Goal: Find specific page/section: Find specific page/section

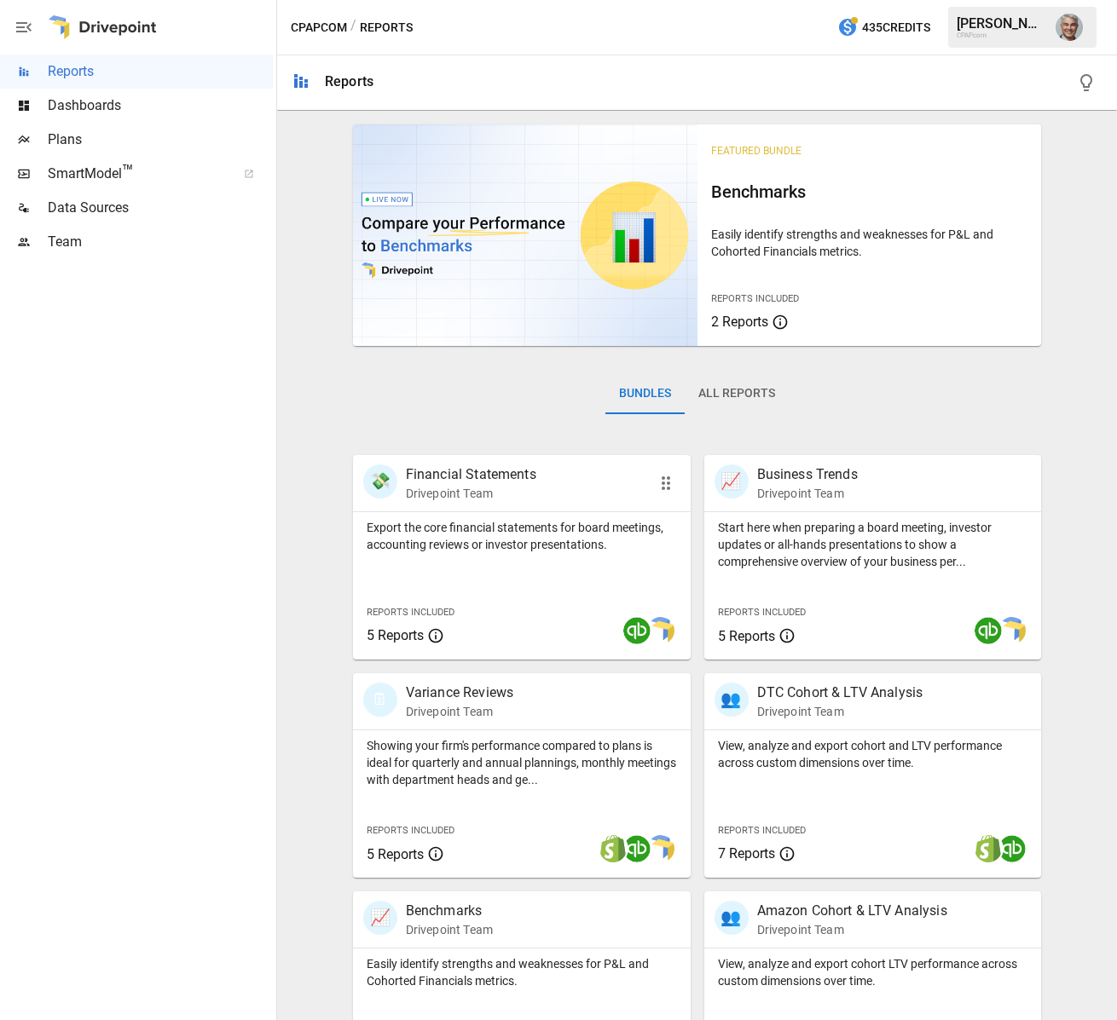
click at [497, 485] on p "Drivepoint Team" at bounding box center [471, 493] width 130 height 17
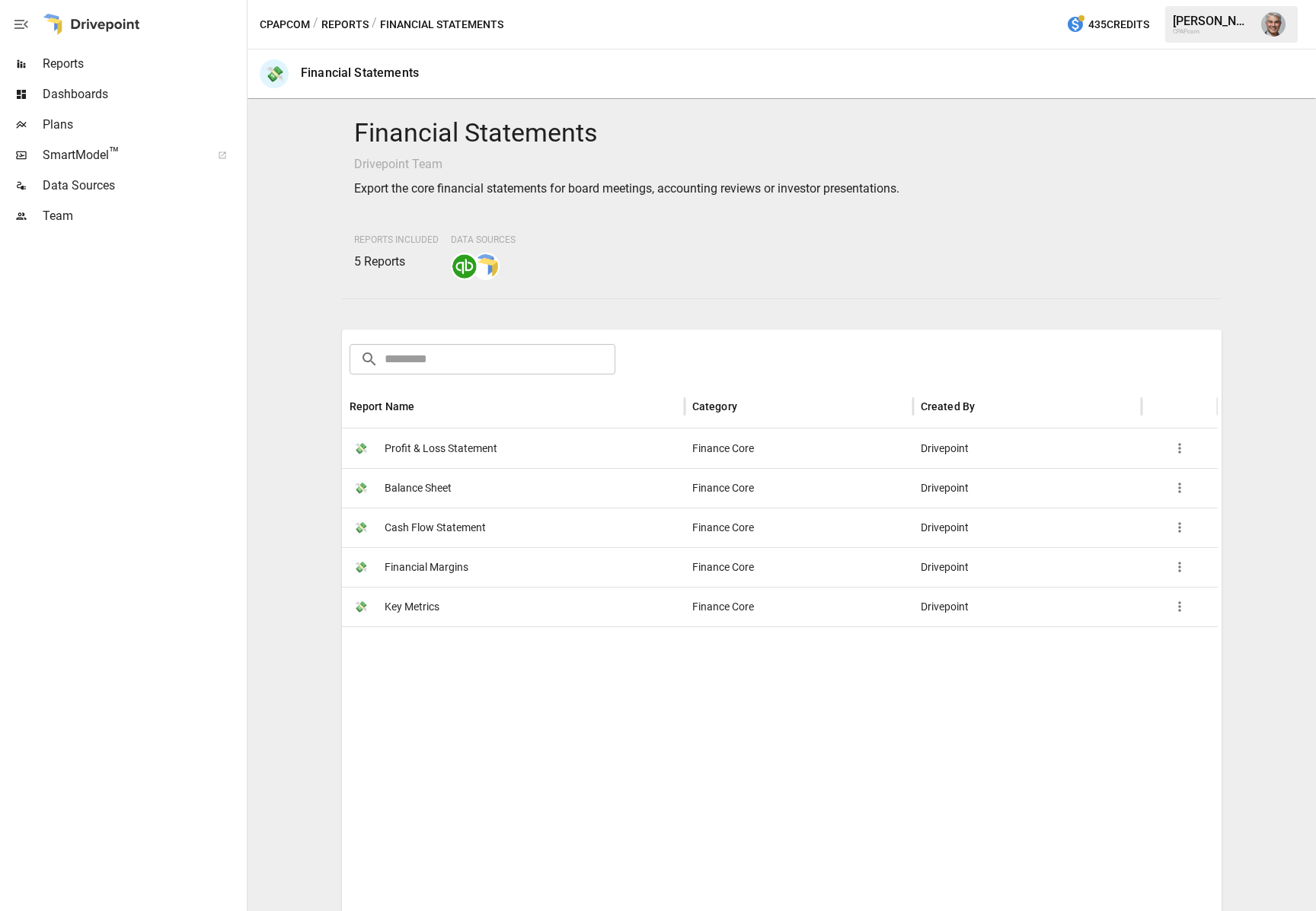
click at [488, 446] on span "Profit & Loss Statement" at bounding box center [440, 448] width 113 height 38
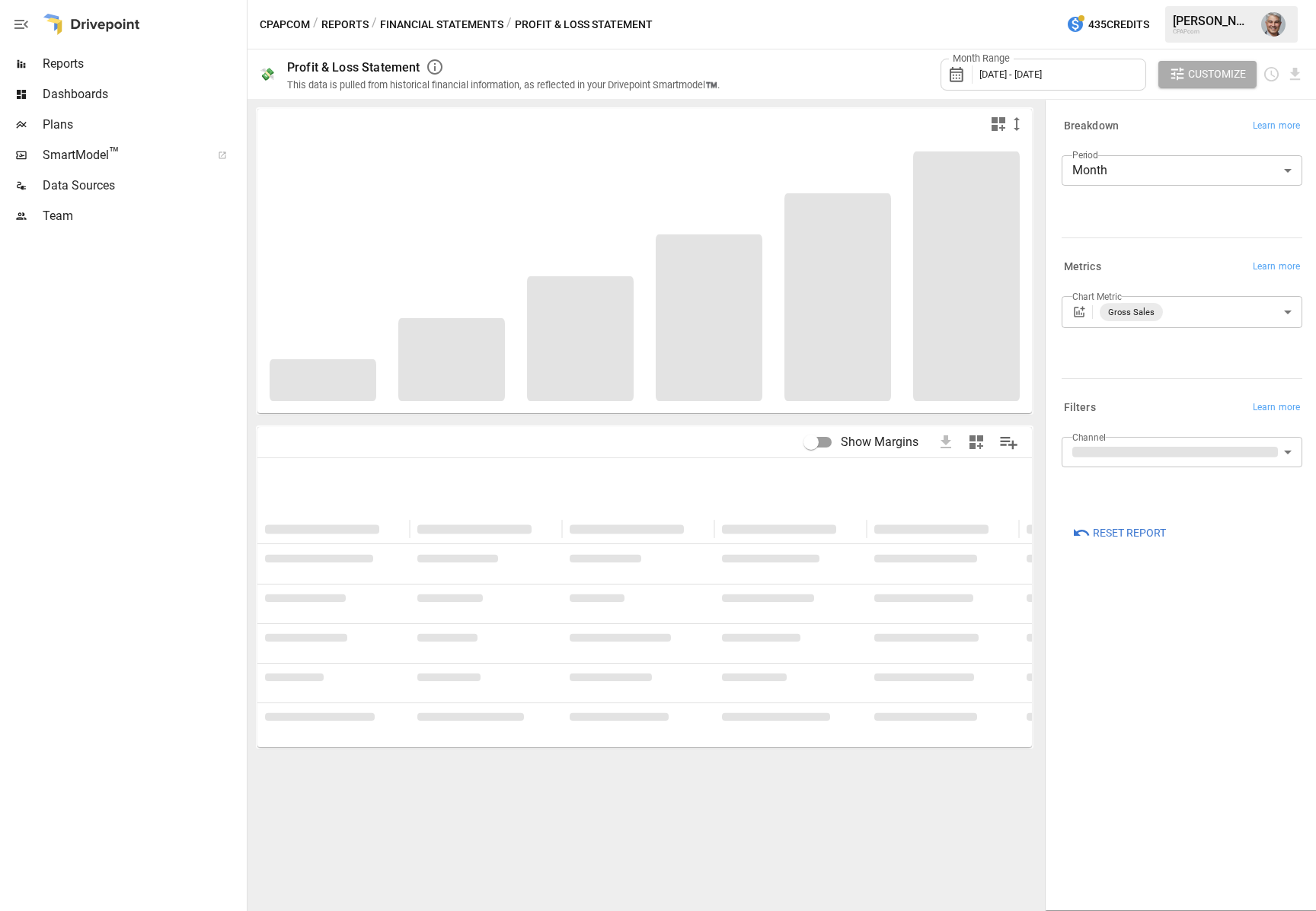
click at [78, 127] on span "Plans" at bounding box center [143, 125] width 201 height 18
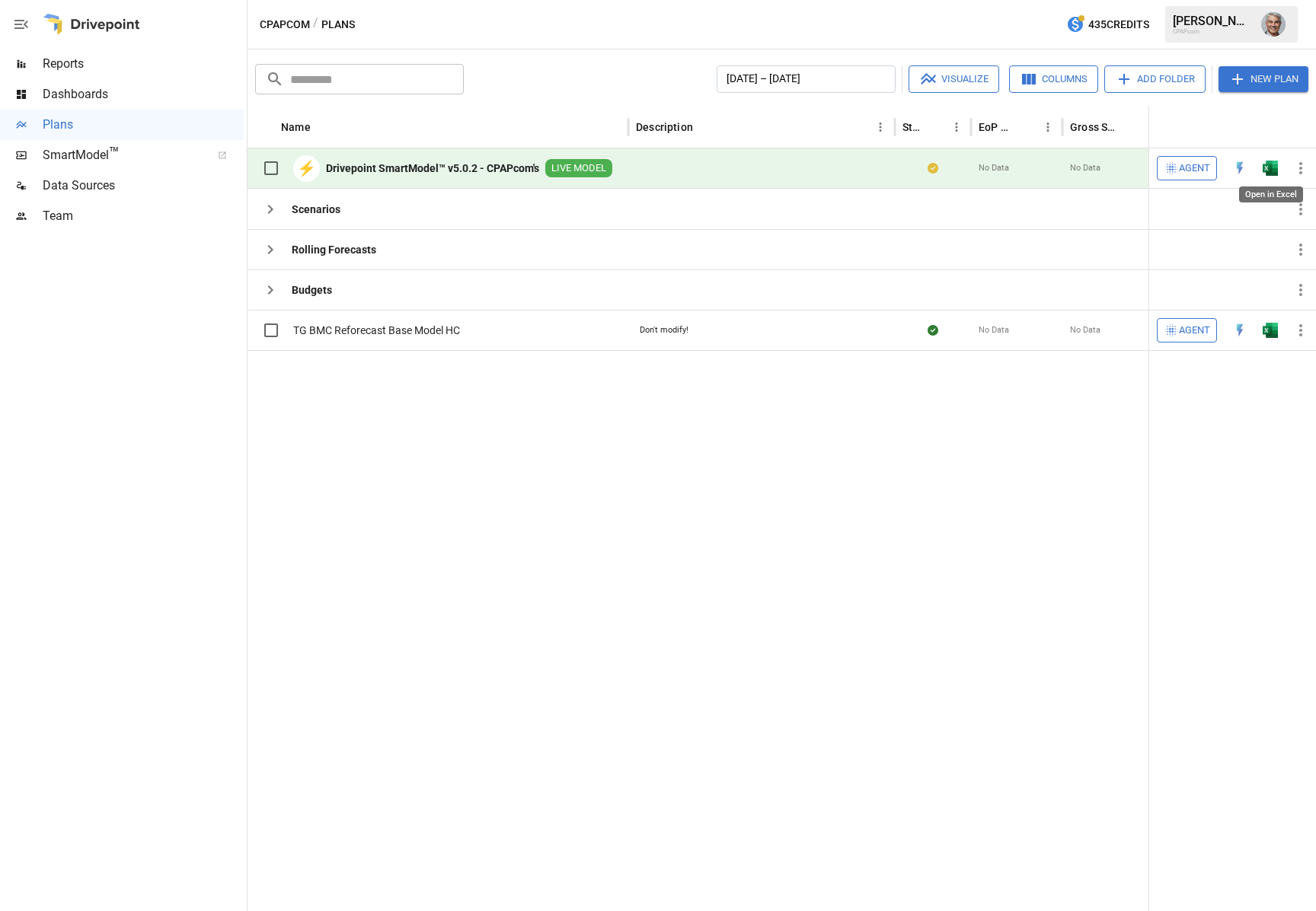
click at [997, 171] on img "Open in Excel" at bounding box center [1270, 168] width 15 height 15
click at [795, 29] on div "CPAPcom / Plans 435 Credits [PERSON_NAME] CPAPcom" at bounding box center [782, 24] width 1069 height 49
